Goal: Information Seeking & Learning: Learn about a topic

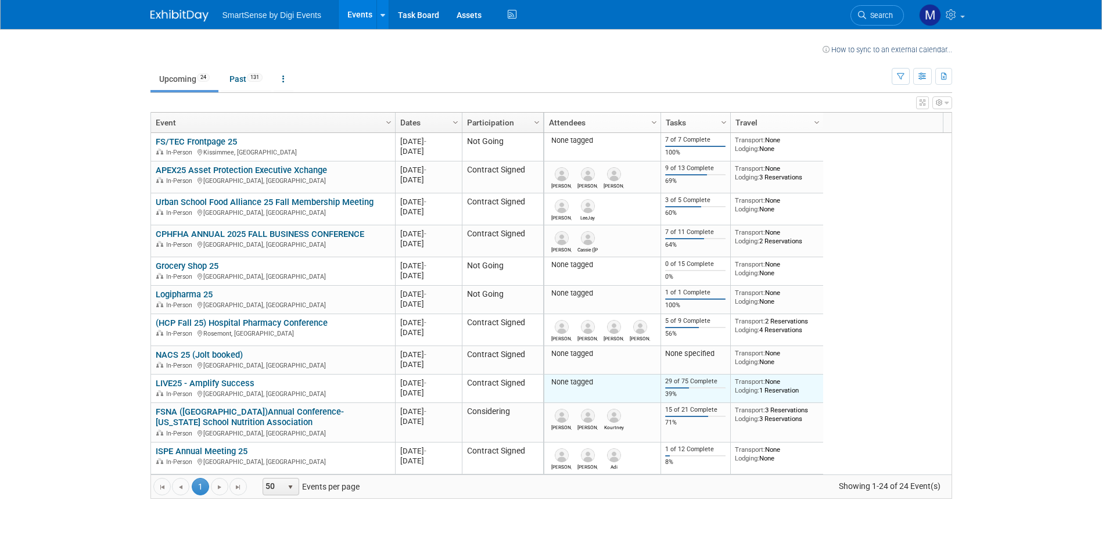
scroll to position [58, 0]
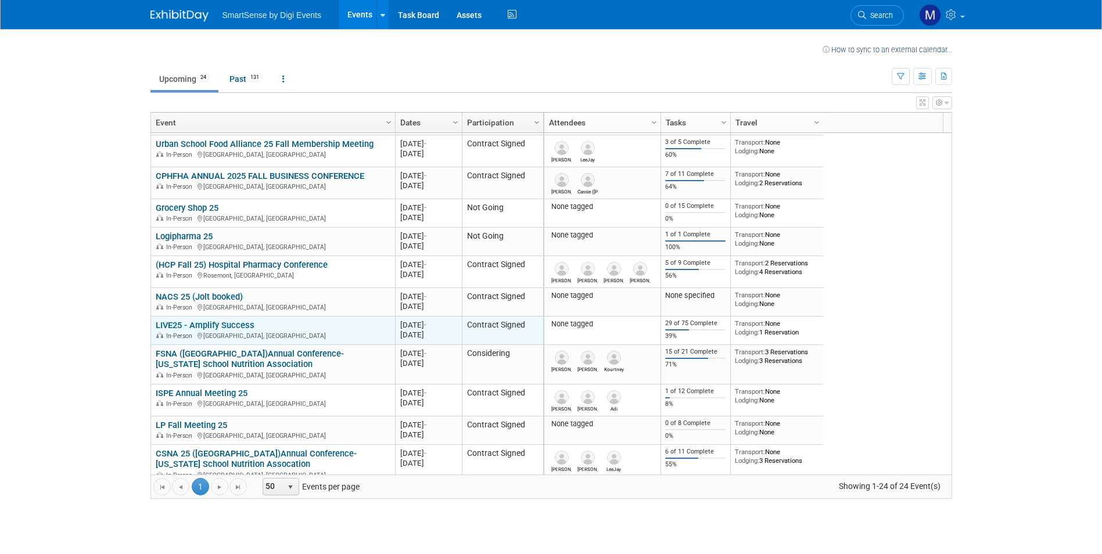
click at [213, 325] on link "LIVE25 - Amplify Success" at bounding box center [205, 325] width 99 height 10
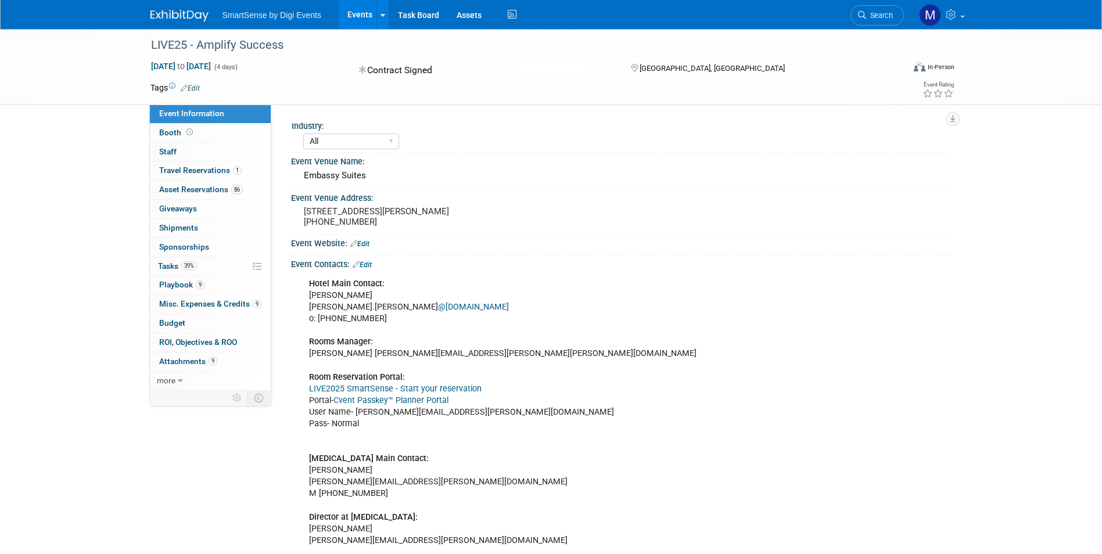
select select "All"
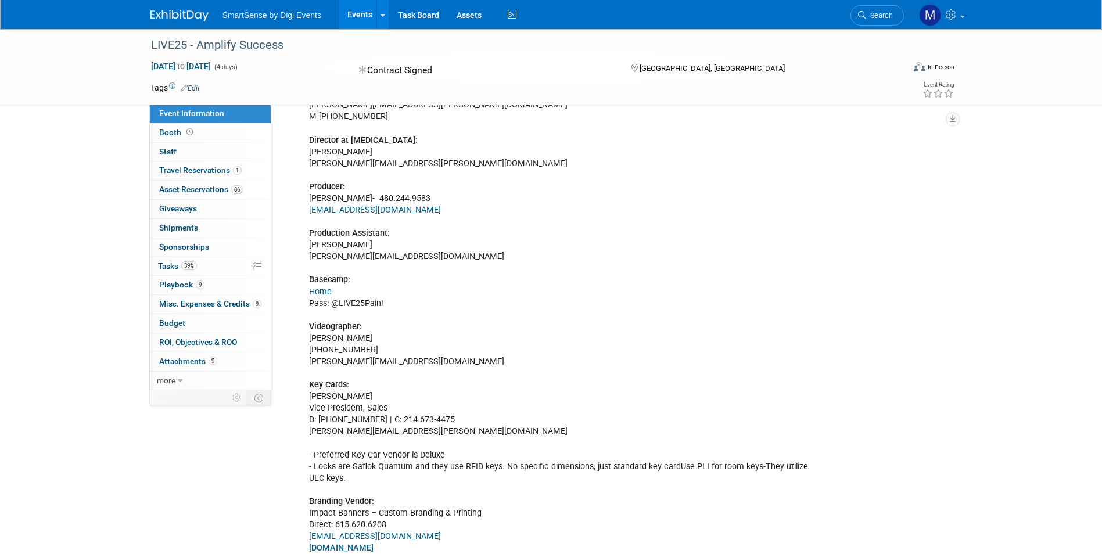
scroll to position [349, 0]
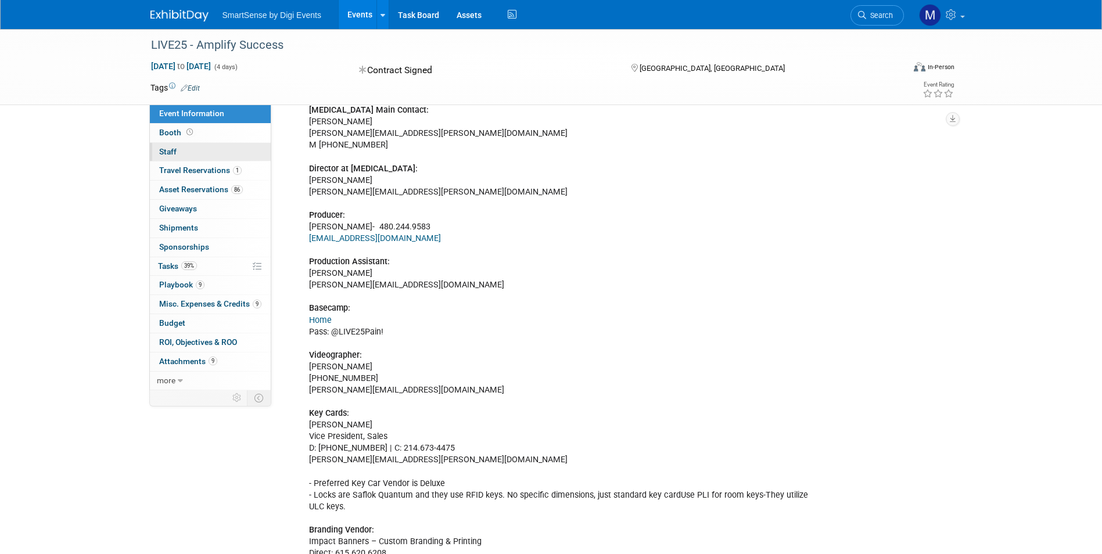
click at [180, 157] on link "0 Staff 0" at bounding box center [210, 152] width 121 height 19
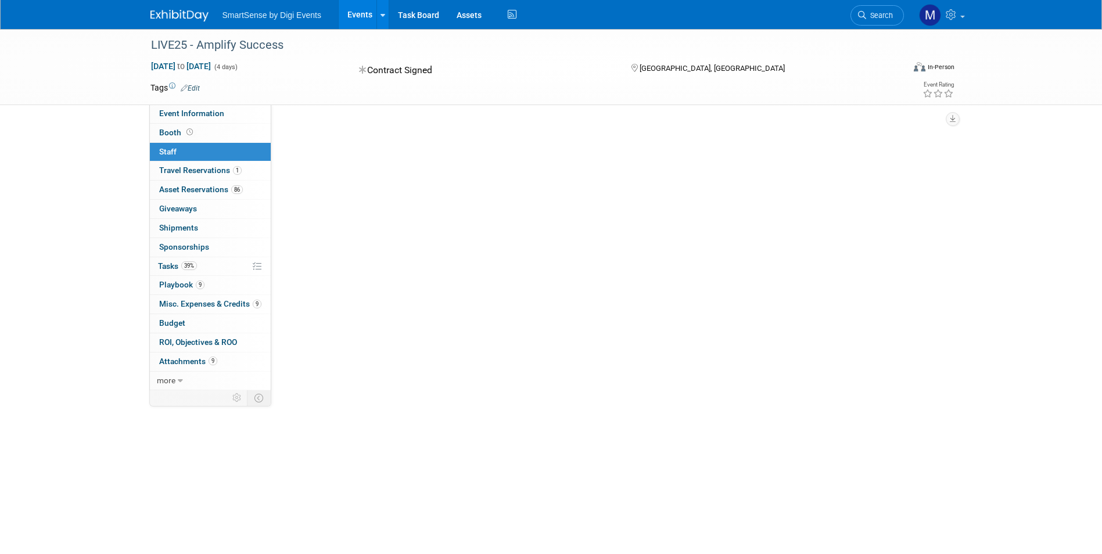
scroll to position [0, 0]
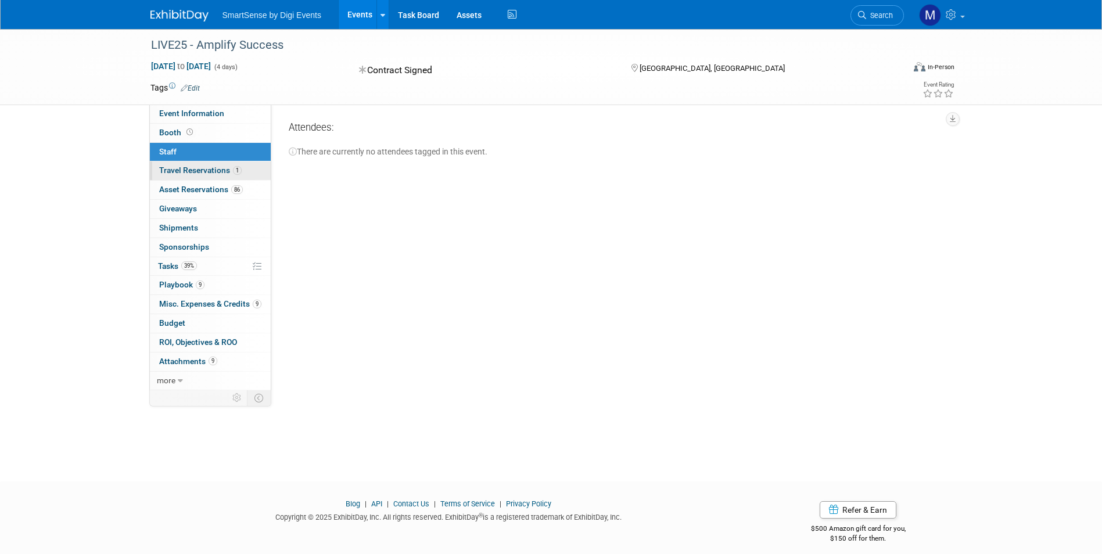
click at [181, 178] on link "1 Travel Reservations 1" at bounding box center [210, 171] width 121 height 19
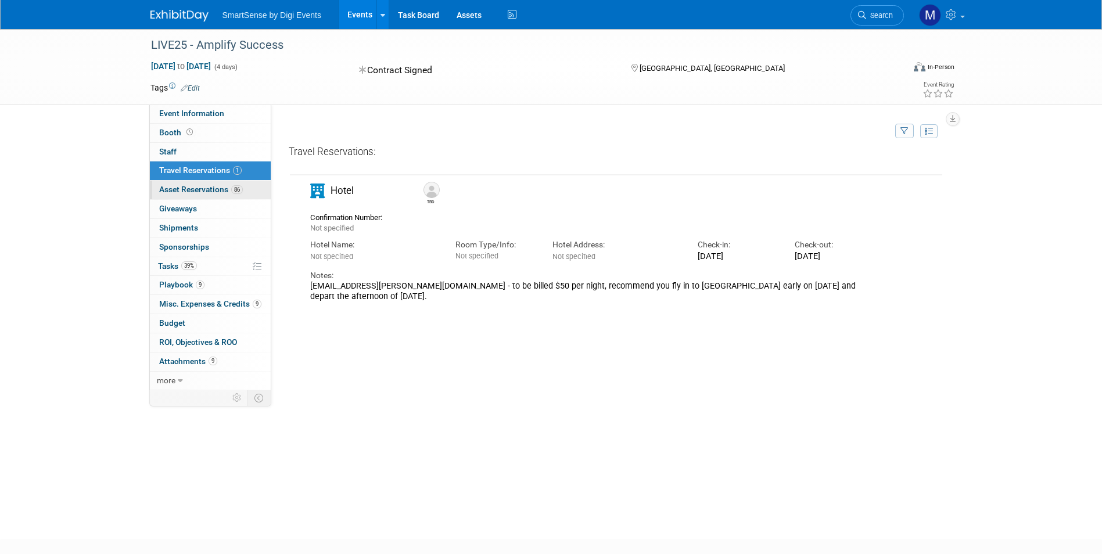
click at [179, 191] on span "Asset Reservations 86" at bounding box center [201, 189] width 84 height 9
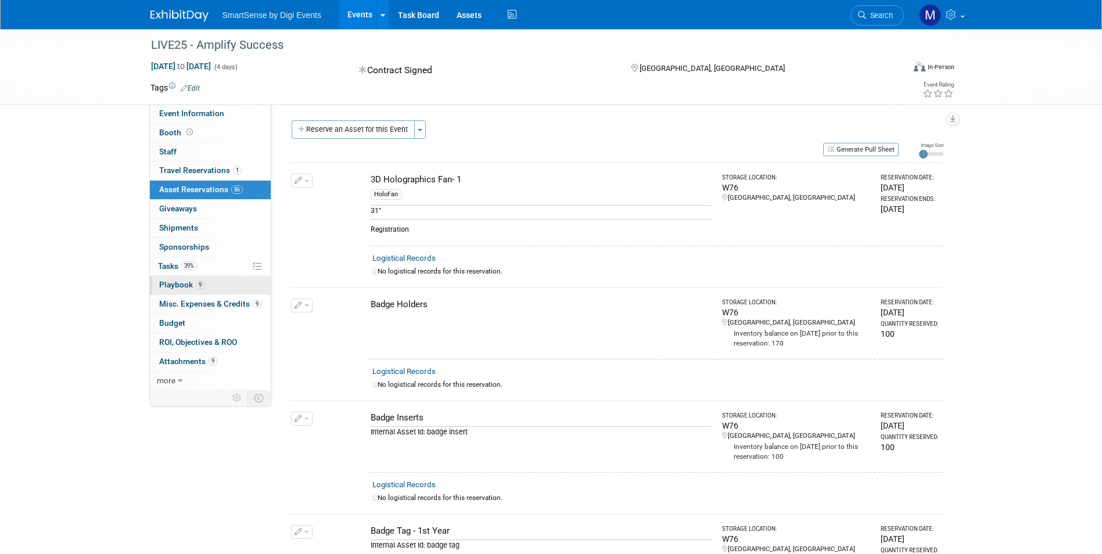
click at [167, 288] on span "Playbook 9" at bounding box center [181, 284] width 45 height 9
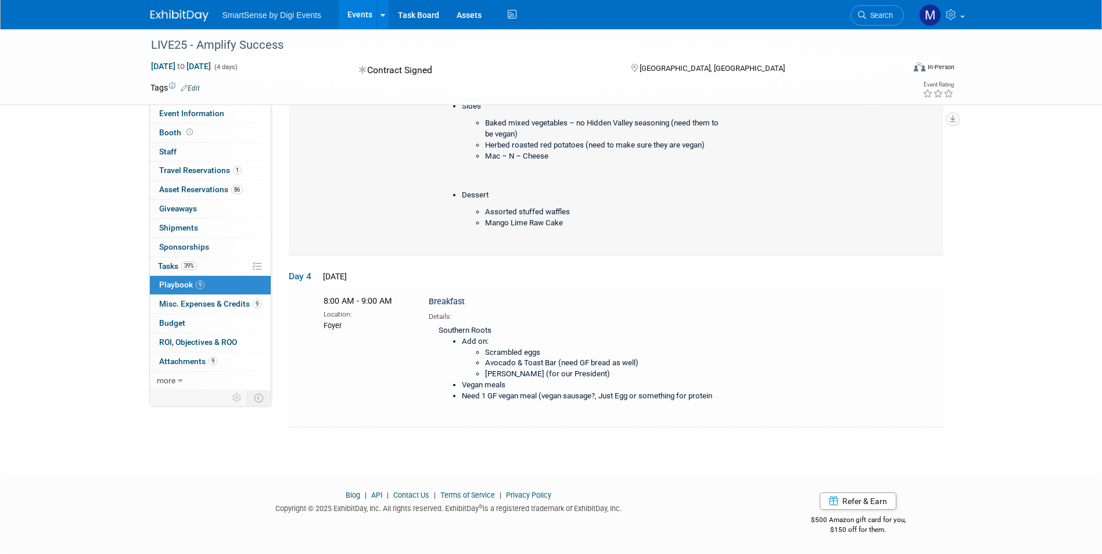
scroll to position [1550, 0]
click at [232, 329] on link "Budget" at bounding box center [210, 323] width 121 height 19
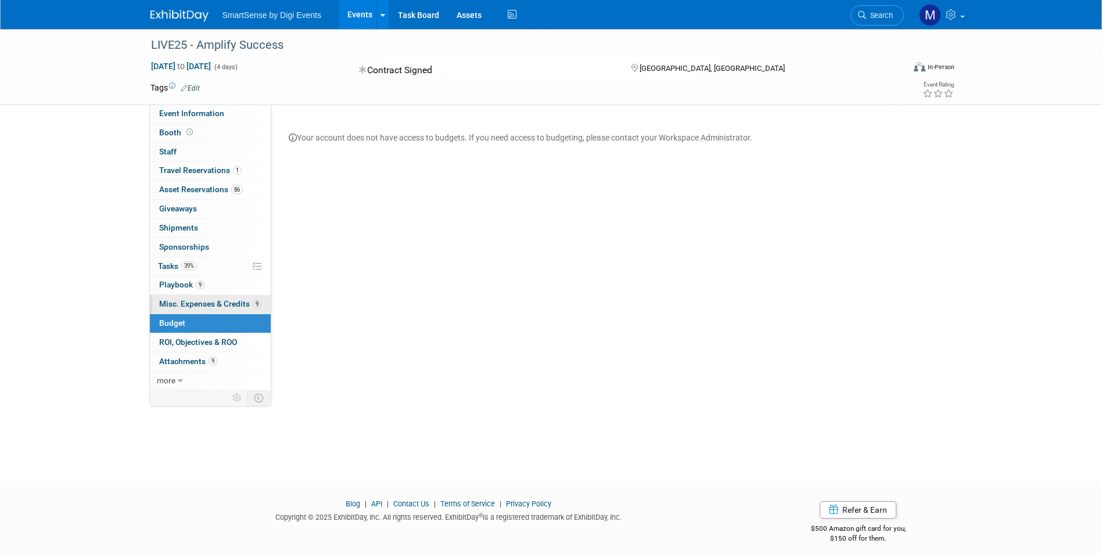
click at [221, 309] on link "9 Misc. Expenses & Credits 9" at bounding box center [210, 304] width 121 height 19
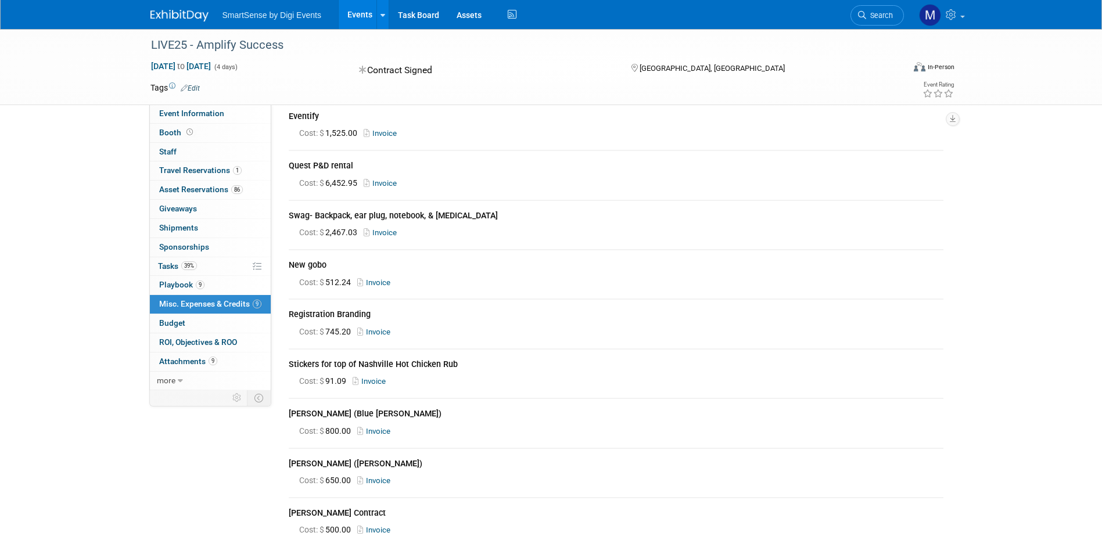
scroll to position [116, 0]
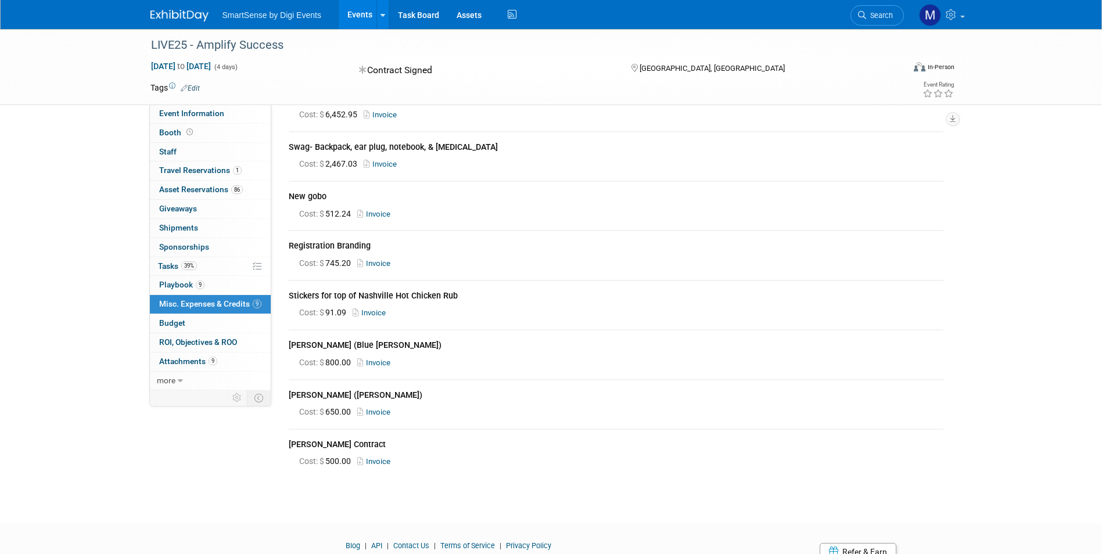
click at [385, 358] on link "Invoice" at bounding box center [376, 362] width 38 height 9
click at [376, 408] on link "Invoice" at bounding box center [376, 412] width 38 height 9
click at [160, 261] on link "39% Tasks 39%" at bounding box center [210, 266] width 121 height 19
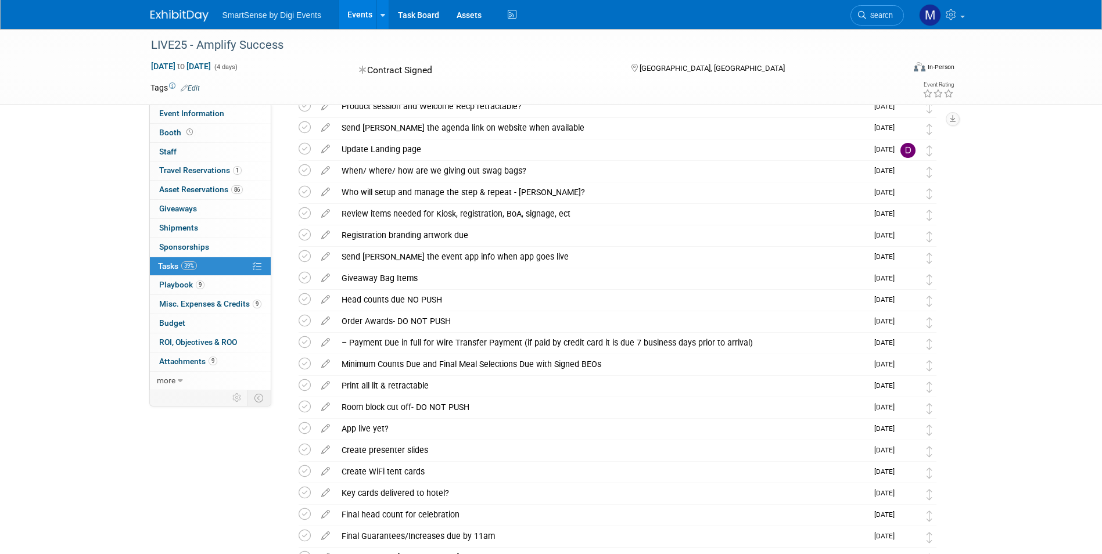
scroll to position [195, 0]
